Goal: Information Seeking & Learning: Learn about a topic

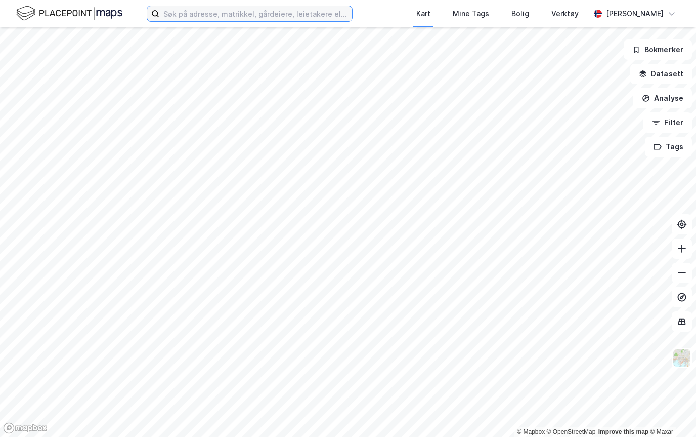
click at [192, 11] on input at bounding box center [255, 13] width 193 height 15
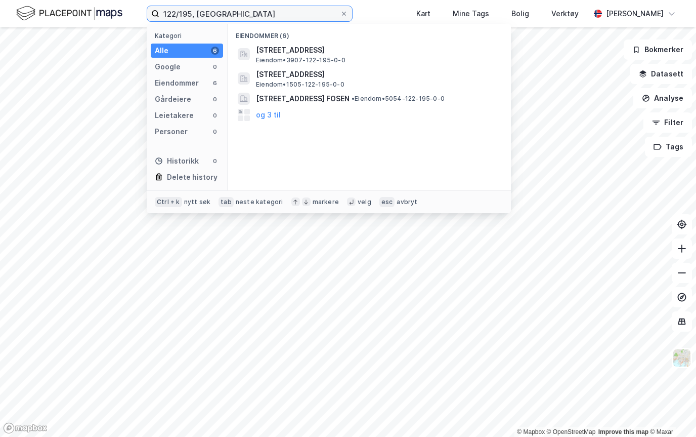
type input "122/195, [GEOGRAPHIC_DATA]"
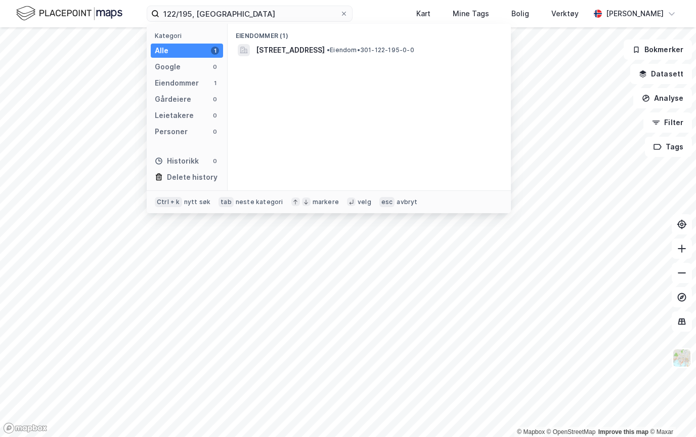
click at [281, 49] on span "[STREET_ADDRESS]" at bounding box center [290, 50] width 69 height 12
